Goal: Task Accomplishment & Management: Complete application form

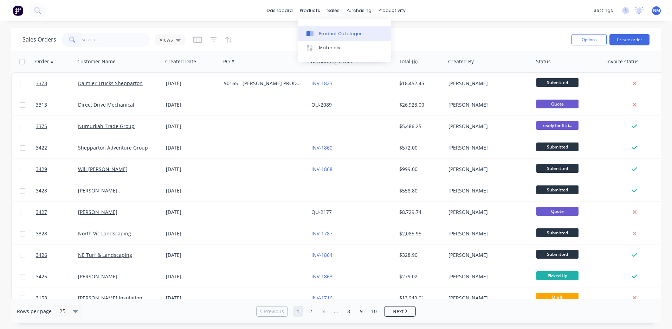
click at [324, 31] on div "Product Catalogue" at bounding box center [341, 34] width 44 height 6
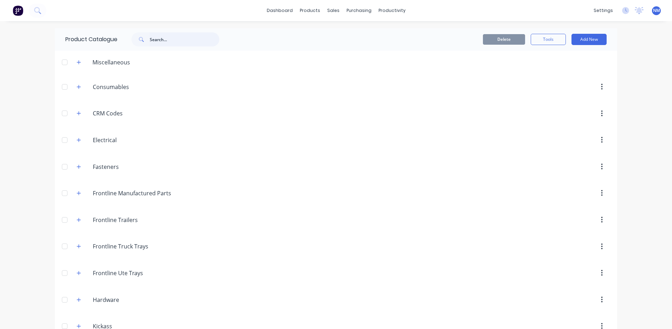
click at [171, 44] on input "text" at bounding box center [185, 39] width 70 height 14
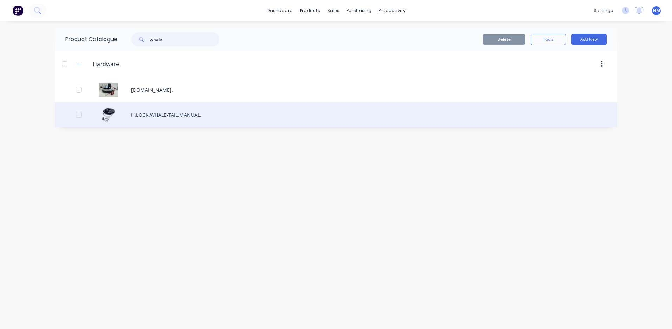
type input "whale"
click at [166, 115] on div "H.LOCK.WHALE-TAIL.MANUAL." at bounding box center [336, 114] width 562 height 25
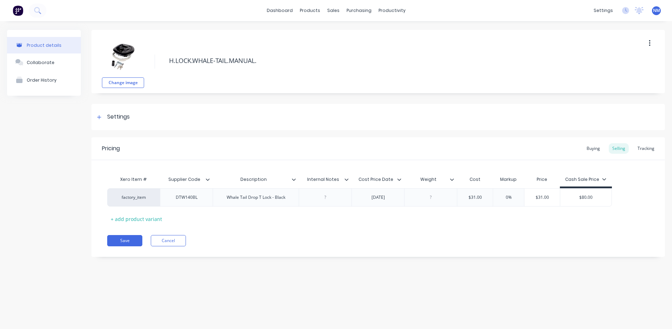
type textarea "x"
click at [21, 11] on img at bounding box center [18, 10] width 11 height 11
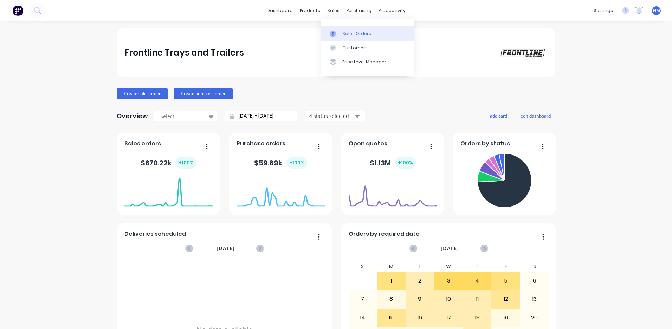
click at [343, 35] on div "Sales Orders" at bounding box center [356, 34] width 29 height 6
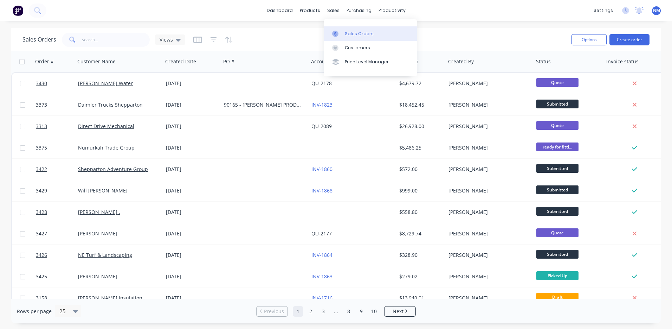
click at [358, 35] on div "Sales Orders" at bounding box center [359, 34] width 29 height 6
click at [355, 35] on div "Sales Orders" at bounding box center [359, 34] width 29 height 6
click at [635, 41] on button "Create order" at bounding box center [629, 39] width 40 height 11
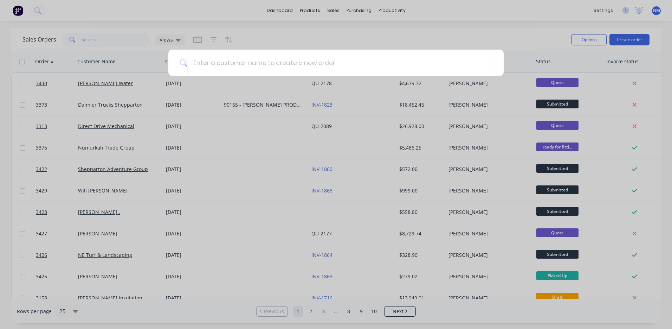
drag, startPoint x: 219, startPoint y: 71, endPoint x: 657, endPoint y: 79, distance: 438.0
click at [224, 71] on input at bounding box center [339, 63] width 305 height 26
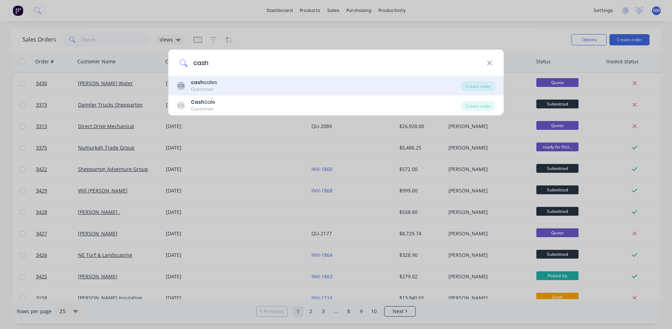
type input "cash"
click at [303, 86] on div "CS cash sales Customer" at bounding box center [319, 86] width 284 height 14
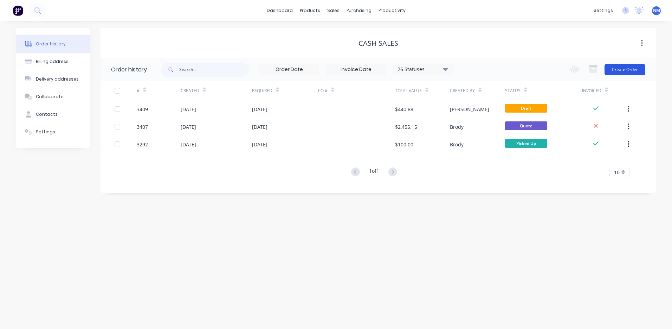
click at [625, 69] on button "Create Order" at bounding box center [625, 69] width 41 height 11
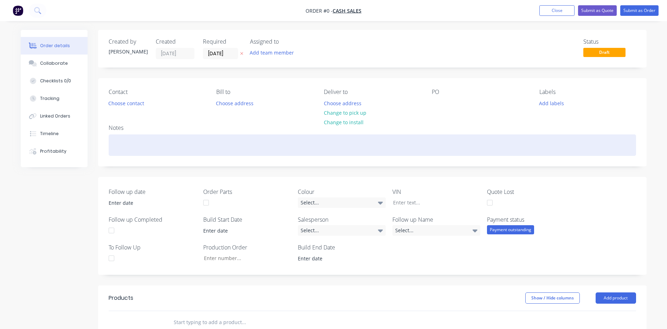
drag, startPoint x: 137, startPoint y: 148, endPoint x: 319, endPoint y: 134, distance: 182.9
click at [137, 148] on div at bounding box center [372, 144] width 527 height 21
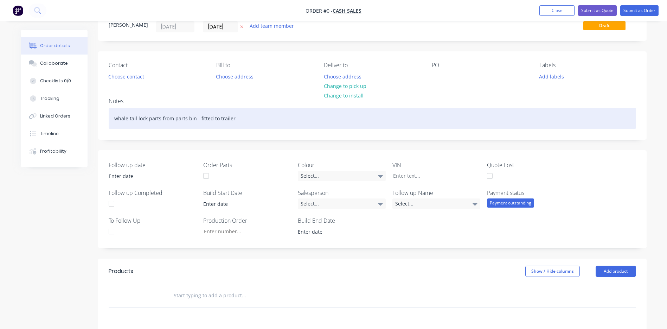
scroll to position [105, 0]
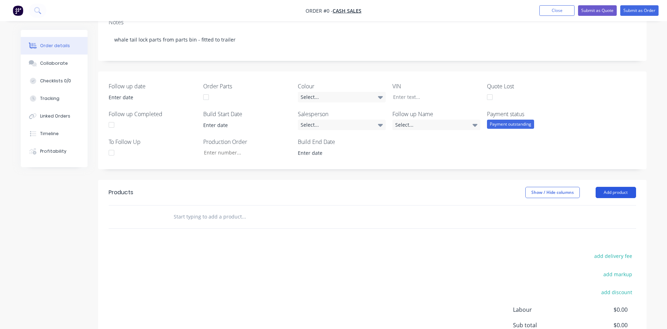
click at [620, 195] on div "Order details Collaborate Checklists 0/0 Tracking Linked Orders Timeline Profit…" at bounding box center [334, 165] width 640 height 483
click at [609, 187] on button "Add product" at bounding box center [615, 192] width 40 height 11
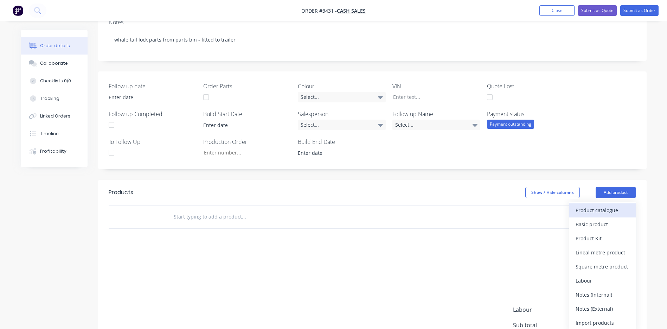
click at [616, 213] on div "Product catalogue" at bounding box center [602, 210] width 54 height 10
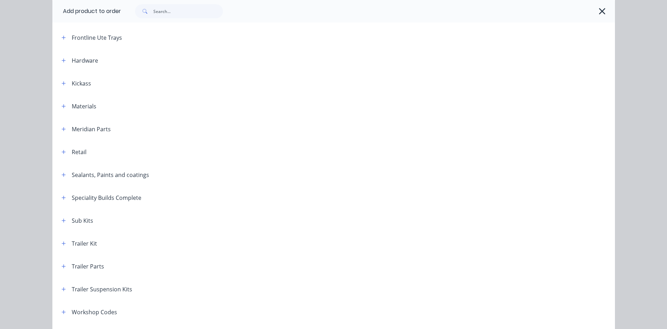
scroll to position [259, 0]
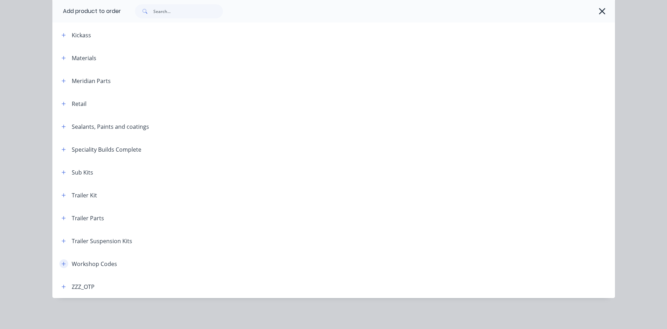
click at [59, 262] on button "button" at bounding box center [63, 263] width 9 height 9
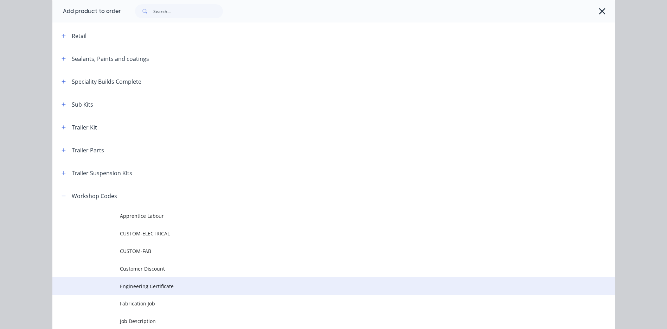
scroll to position [400, 0]
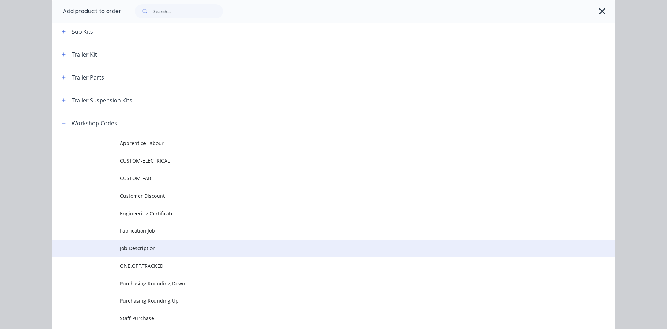
click at [156, 248] on span "Job Description" at bounding box center [318, 247] width 396 height 7
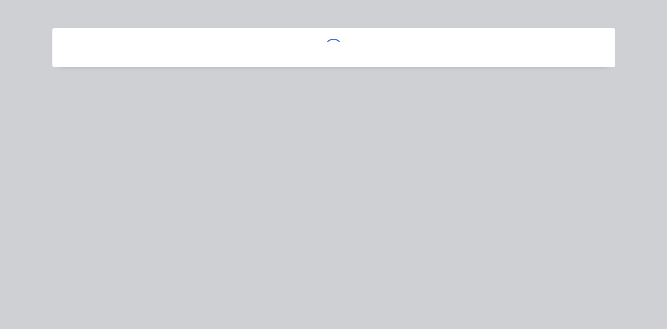
scroll to position [0, 0]
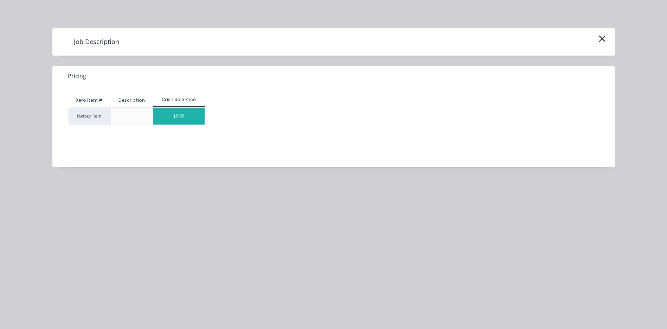
click at [187, 116] on div "$0.00" at bounding box center [178, 116] width 51 height 17
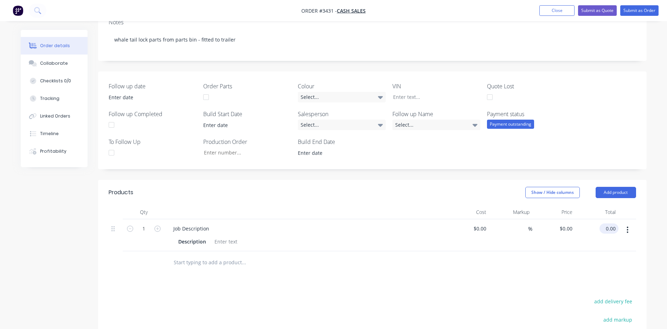
drag, startPoint x: 617, startPoint y: 227, endPoint x: 613, endPoint y: 228, distance: 4.6
click at [615, 228] on input "0.00" at bounding box center [610, 228] width 16 height 10
type input "27"
type input "$27.00"
click at [534, 294] on div "Products Show / Hide columns Add product Qty Cost Markup Price Total 1 Job Desc…" at bounding box center [372, 311] width 548 height 263
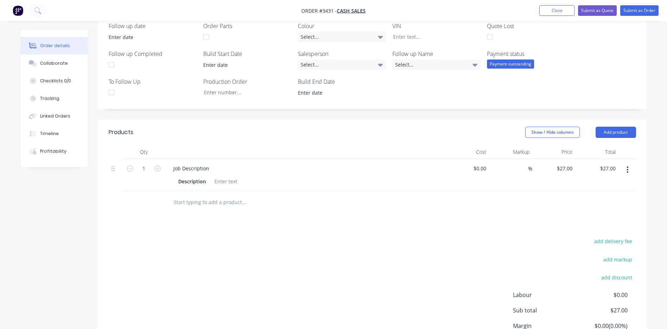
scroll to position [160, 0]
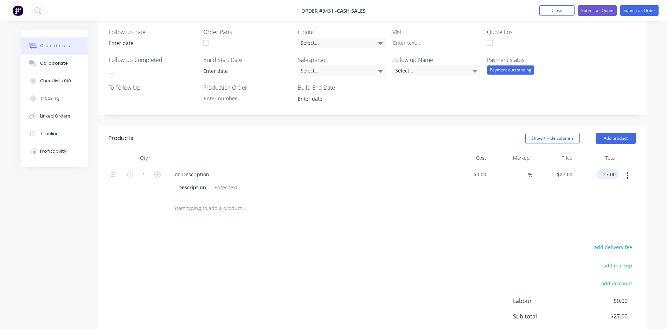
click at [605, 174] on input "27.00" at bounding box center [608, 174] width 19 height 10
type input "27.20"
type input "$27.20"
click at [464, 237] on div "Products Show / Hide columns Add product Qty Cost Markup Price Total 1 Job Desc…" at bounding box center [372, 256] width 548 height 263
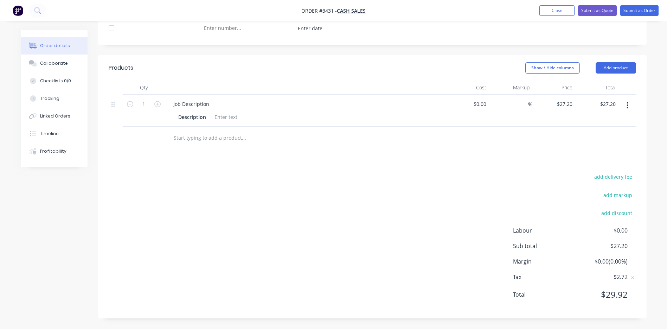
scroll to position [195, 0]
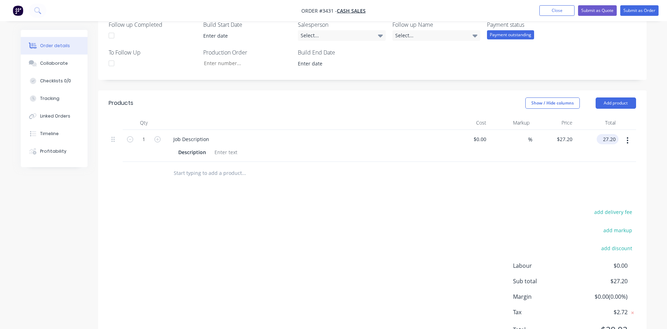
click at [614, 141] on input "27.20" at bounding box center [608, 139] width 19 height 10
type input "27.25"
type input "$27.25"
click at [441, 186] on div "Products Show / Hide columns Add product Qty Cost Markup Price Total 1 Job Desc…" at bounding box center [372, 221] width 548 height 263
click at [611, 141] on input "27.25" at bounding box center [608, 139] width 19 height 10
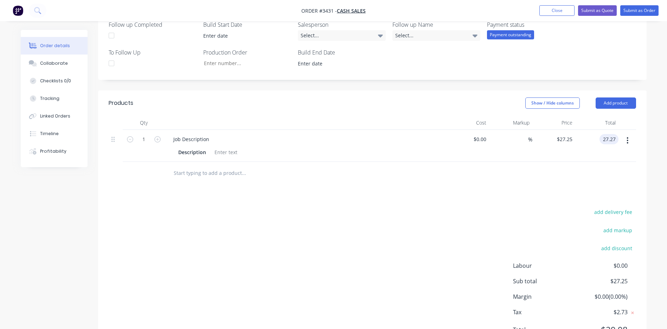
type input "27.27"
type input "$27.27"
click at [409, 205] on div "Products Show / Hide columns Add product Qty Cost Markup Price Total 1 Job Desc…" at bounding box center [372, 221] width 548 height 263
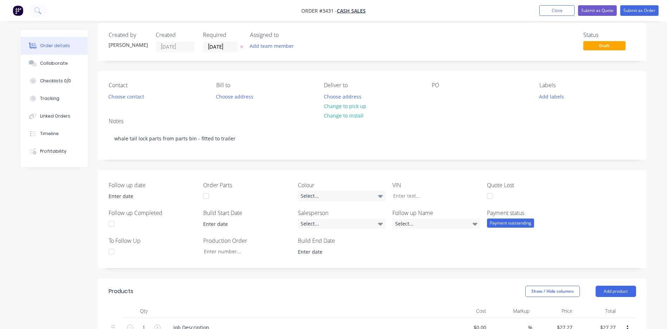
scroll to position [0, 0]
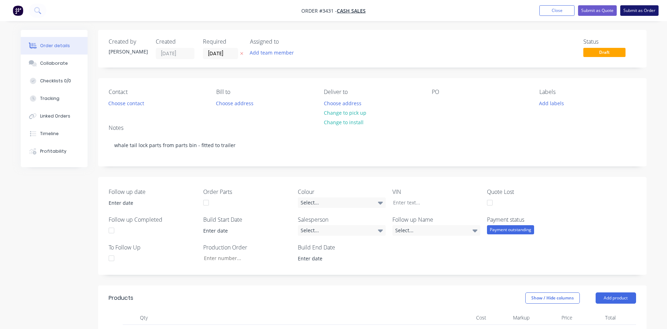
click at [645, 11] on button "Submit as Order" at bounding box center [639, 10] width 38 height 11
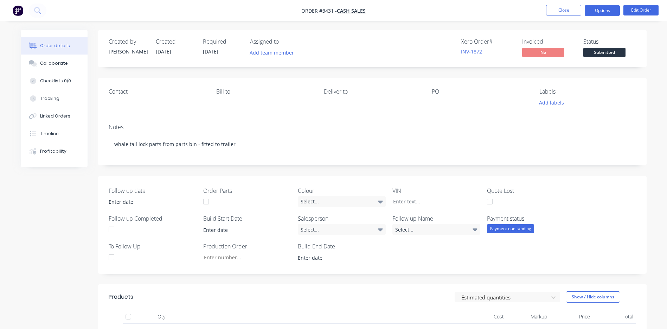
click at [606, 9] on button "Options" at bounding box center [602, 10] width 35 height 11
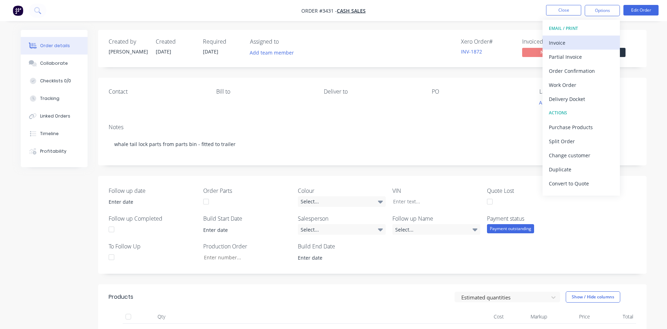
click at [565, 40] on div "Invoice" at bounding box center [581, 43] width 65 height 10
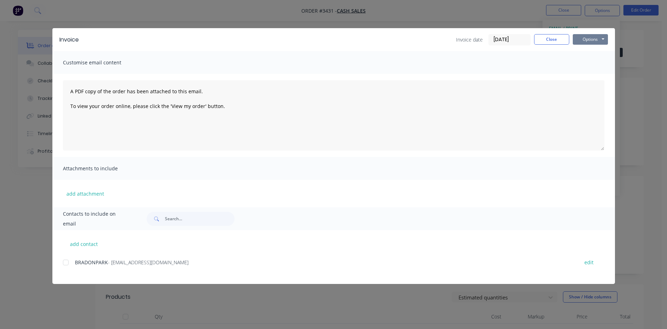
click at [581, 40] on button "Options" at bounding box center [590, 39] width 35 height 11
click at [599, 67] on button "Print" at bounding box center [595, 64] width 45 height 12
click at [554, 37] on button "Close" at bounding box center [551, 39] width 35 height 11
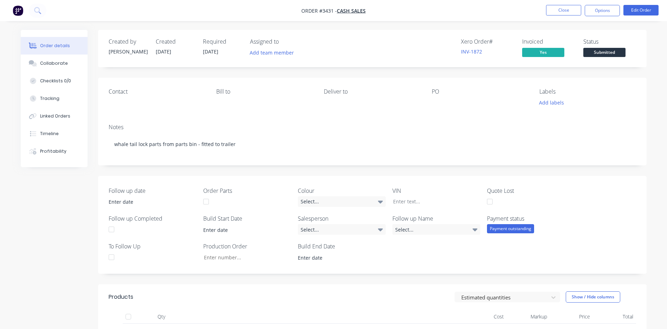
click at [615, 50] on span "Submitted" at bounding box center [604, 52] width 42 height 9
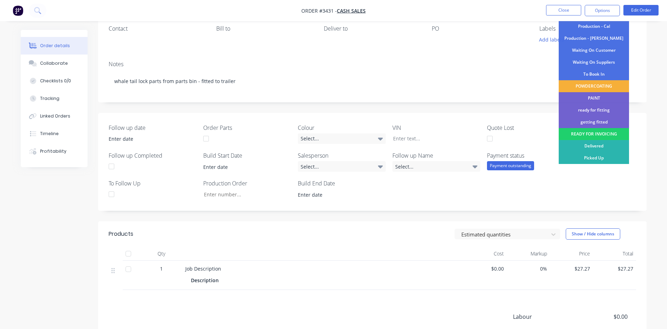
scroll to position [149, 0]
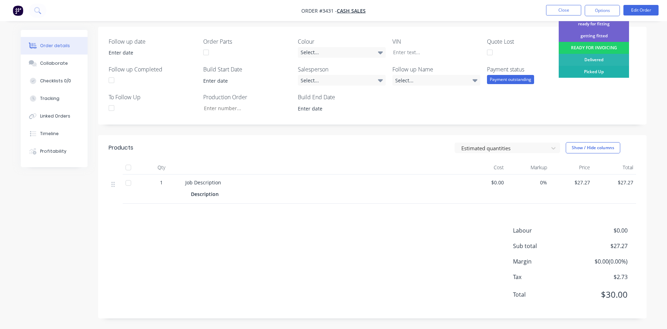
click at [588, 72] on div "Picked Up" at bounding box center [594, 72] width 70 height 12
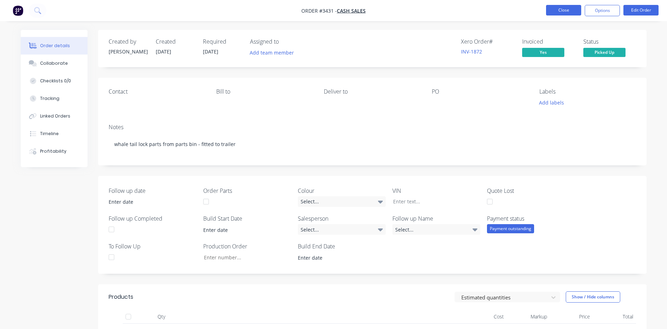
click at [559, 9] on button "Close" at bounding box center [563, 10] width 35 height 11
